Goal: Information Seeking & Learning: Learn about a topic

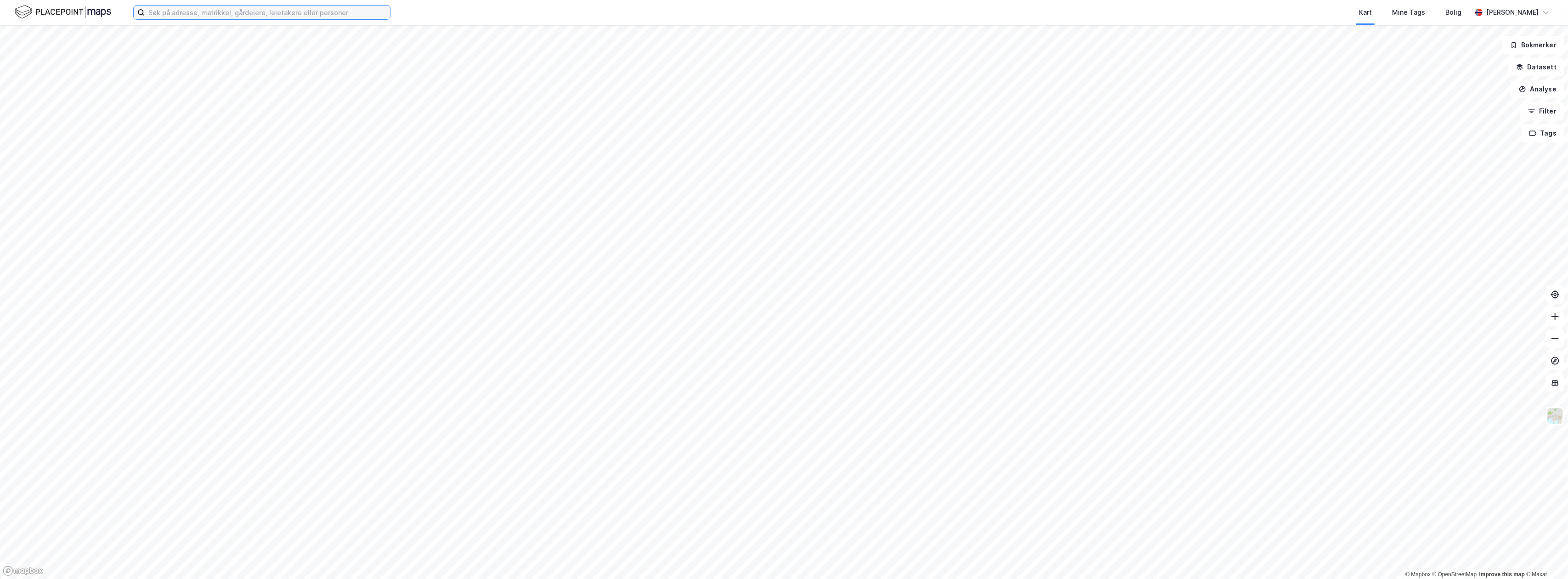
click at [243, 14] on input at bounding box center [267, 12] width 245 height 14
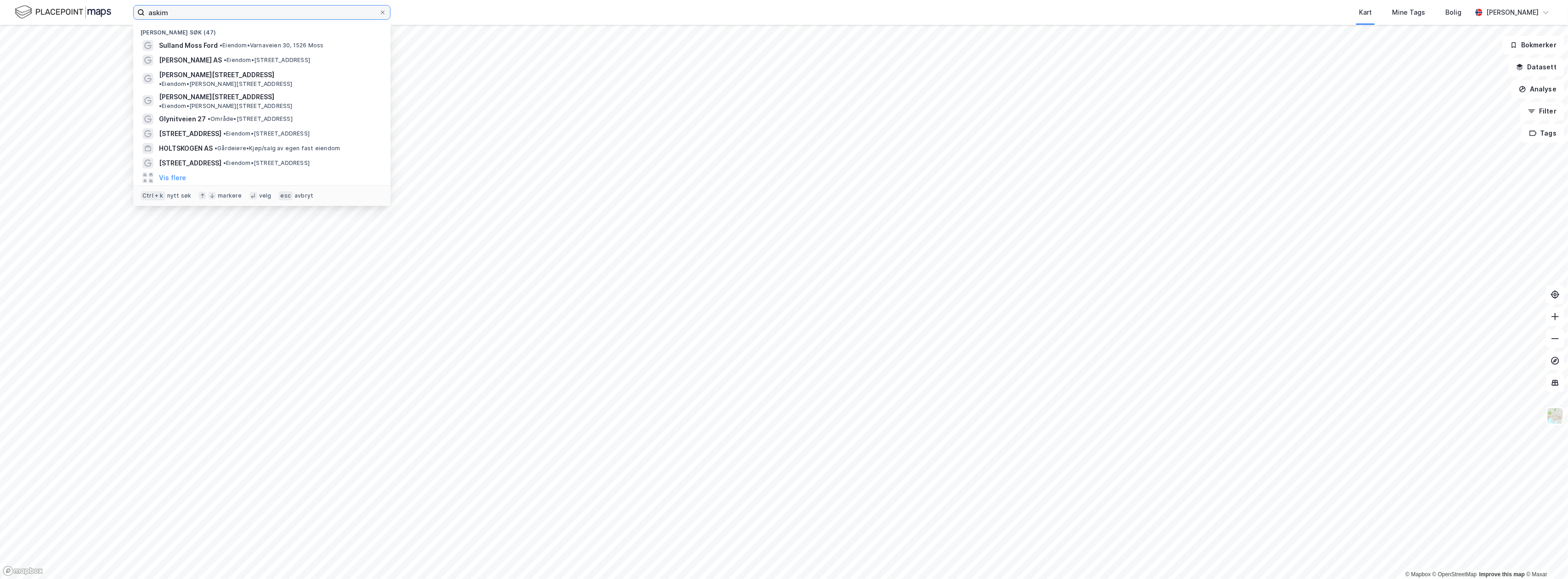
type input "askim"
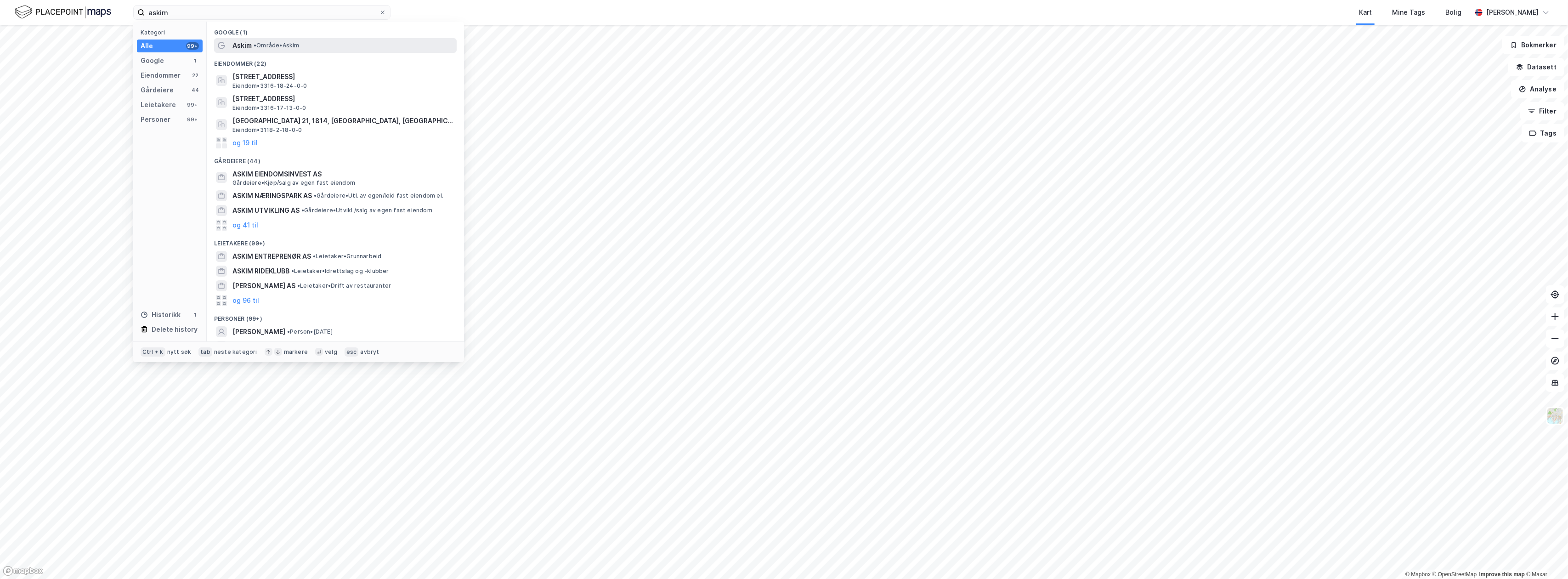
click at [292, 39] on div "Askim • Område • [GEOGRAPHIC_DATA]" at bounding box center [335, 46] width 243 height 15
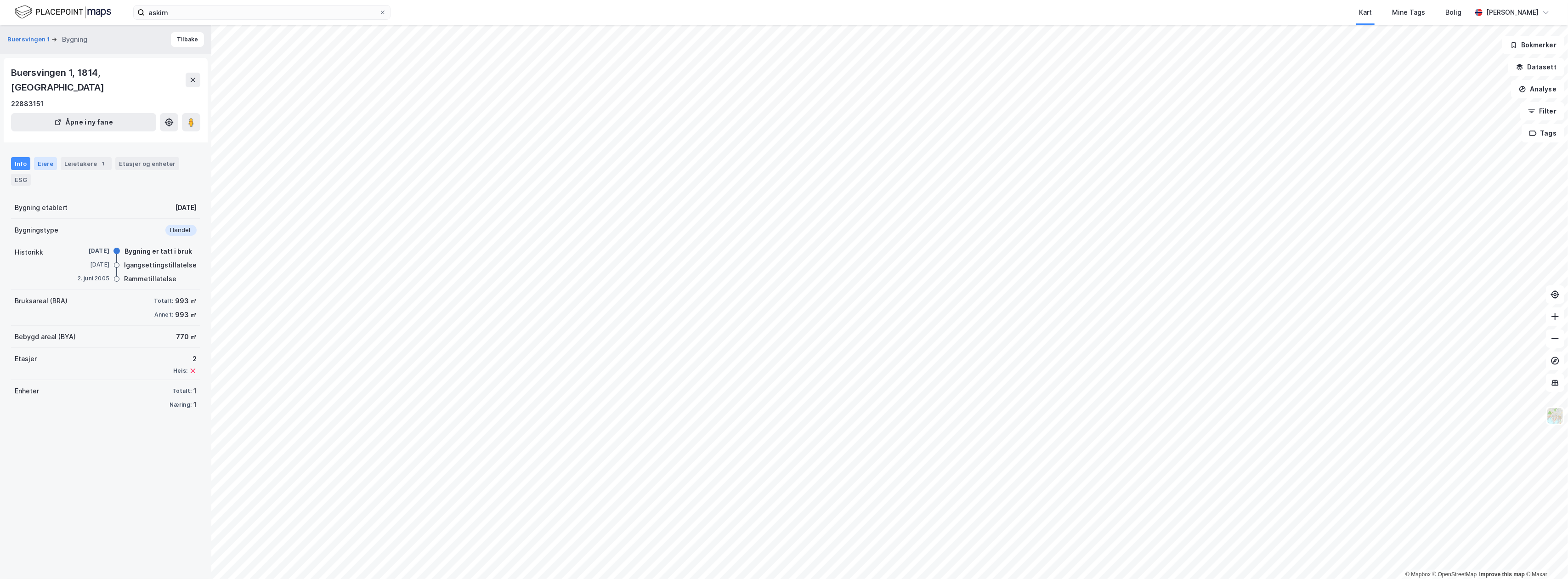
click at [45, 157] on div "Eiere" at bounding box center [46, 163] width 23 height 13
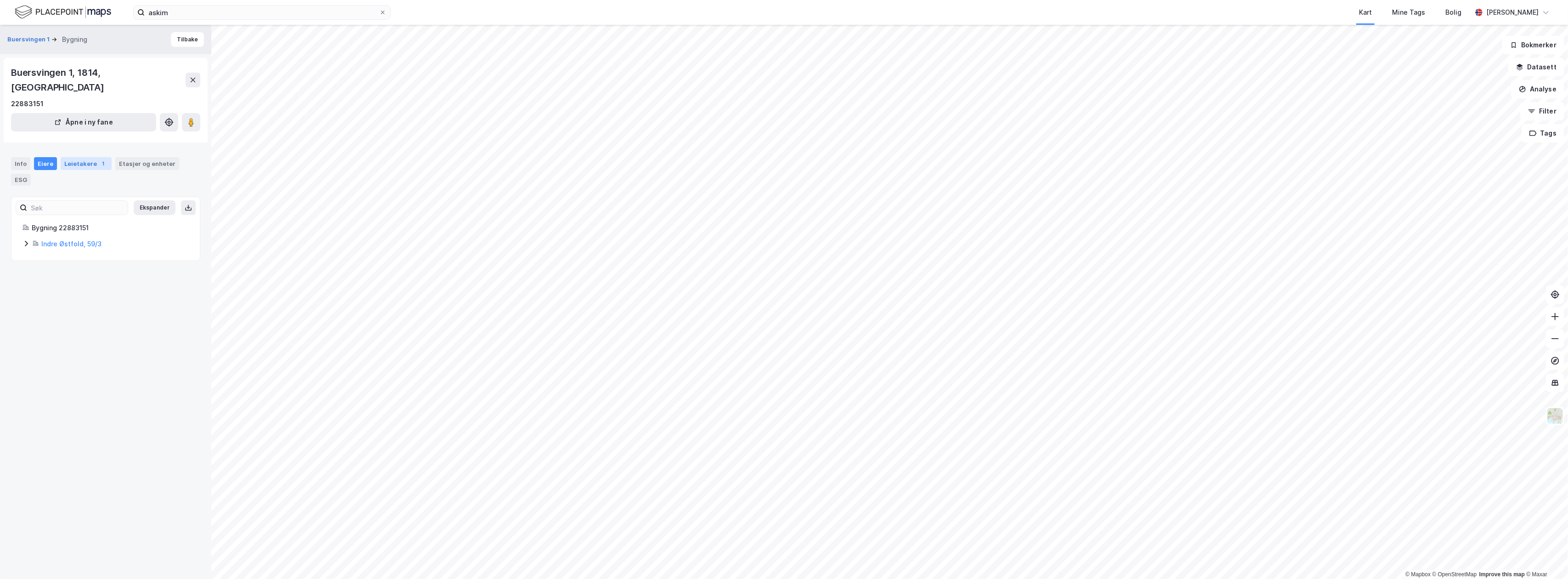
click at [74, 157] on div "Leietakere 1" at bounding box center [86, 163] width 51 height 13
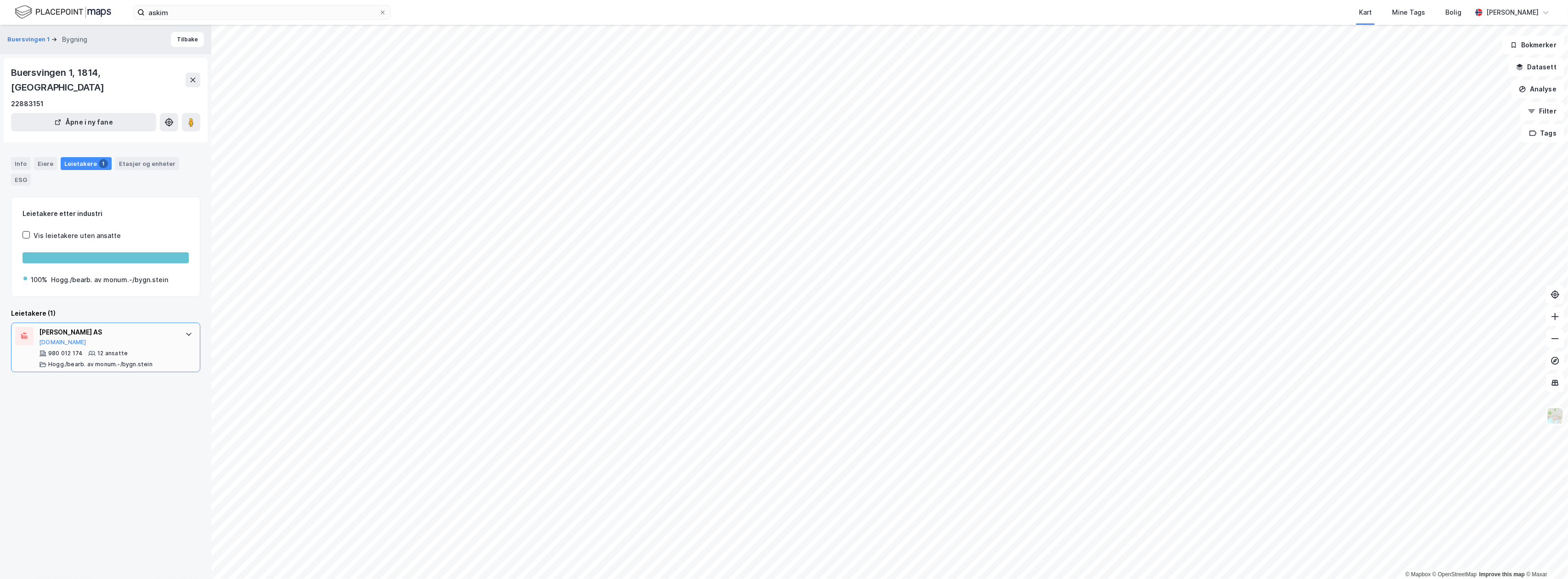
click at [90, 351] on icon at bounding box center [92, 354] width 7 height 5
